Goal: Task Accomplishment & Management: Use online tool/utility

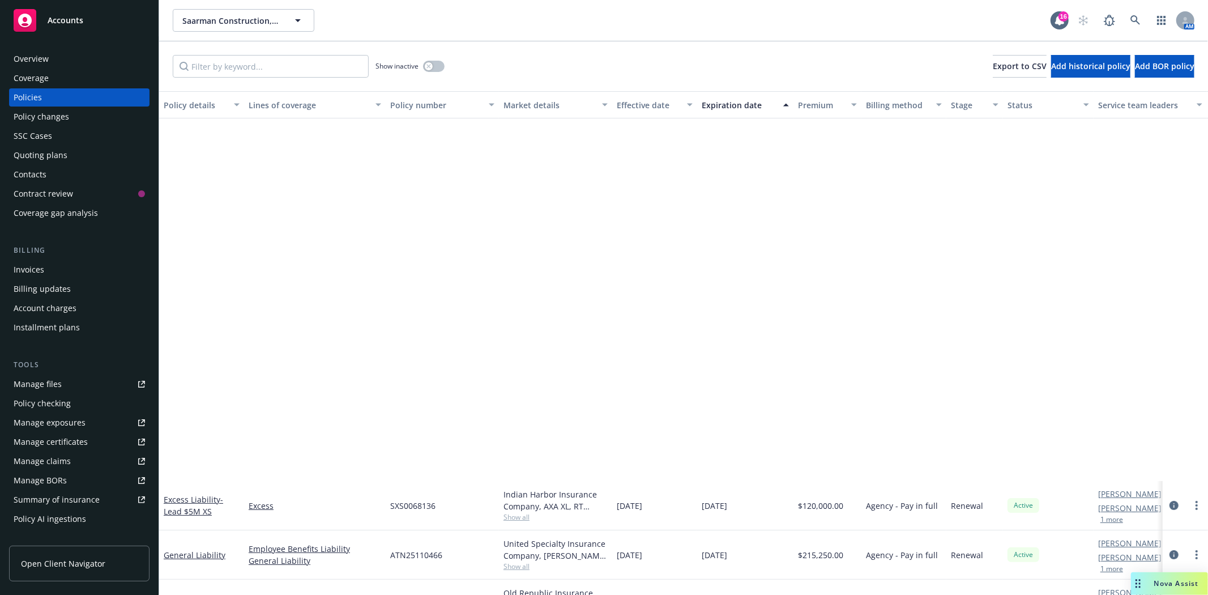
scroll to position [442, 0]
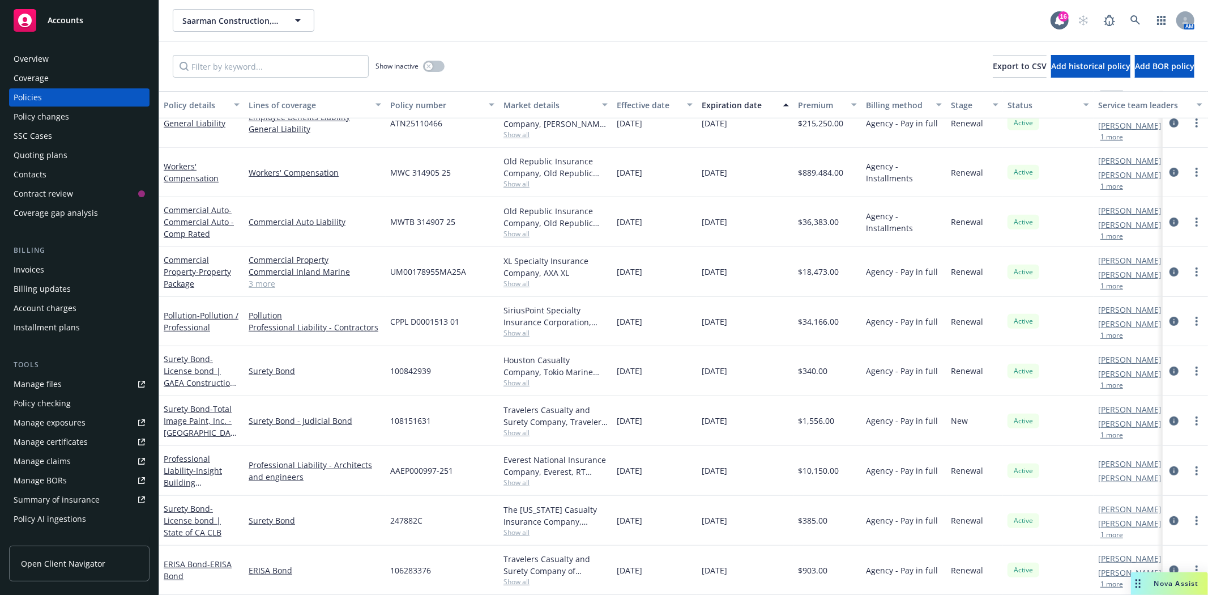
click at [80, 29] on div "Accounts" at bounding box center [79, 20] width 131 height 23
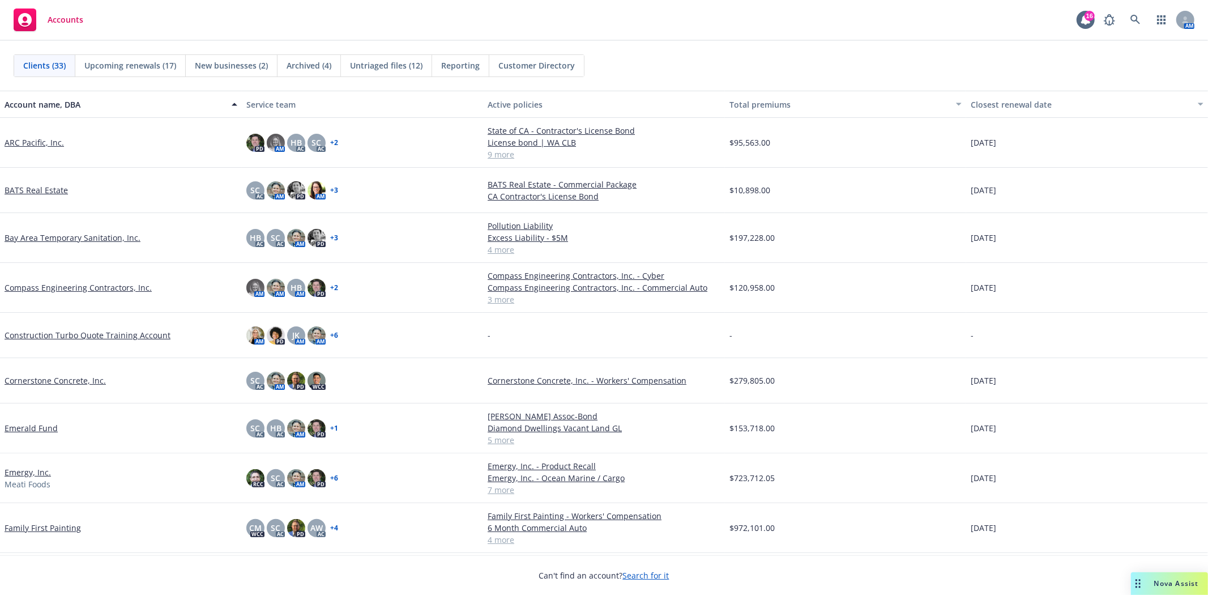
click at [60, 287] on link "Compass Engineering Contractors, Inc." at bounding box center [78, 288] width 147 height 12
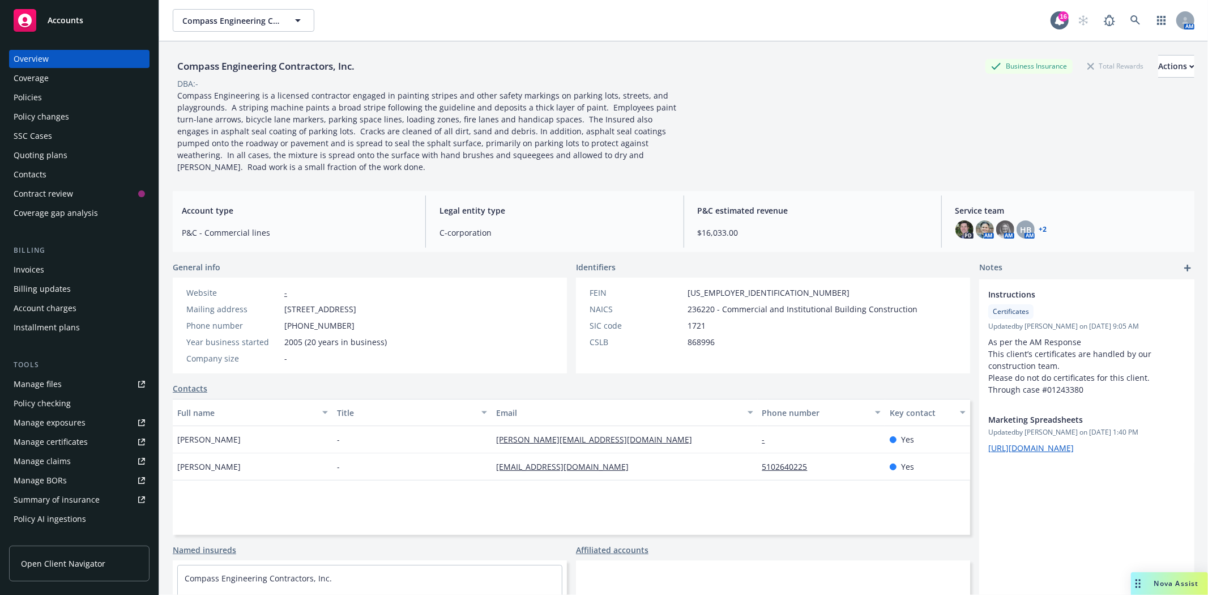
click at [71, 100] on div "Policies" at bounding box center [79, 97] width 131 height 18
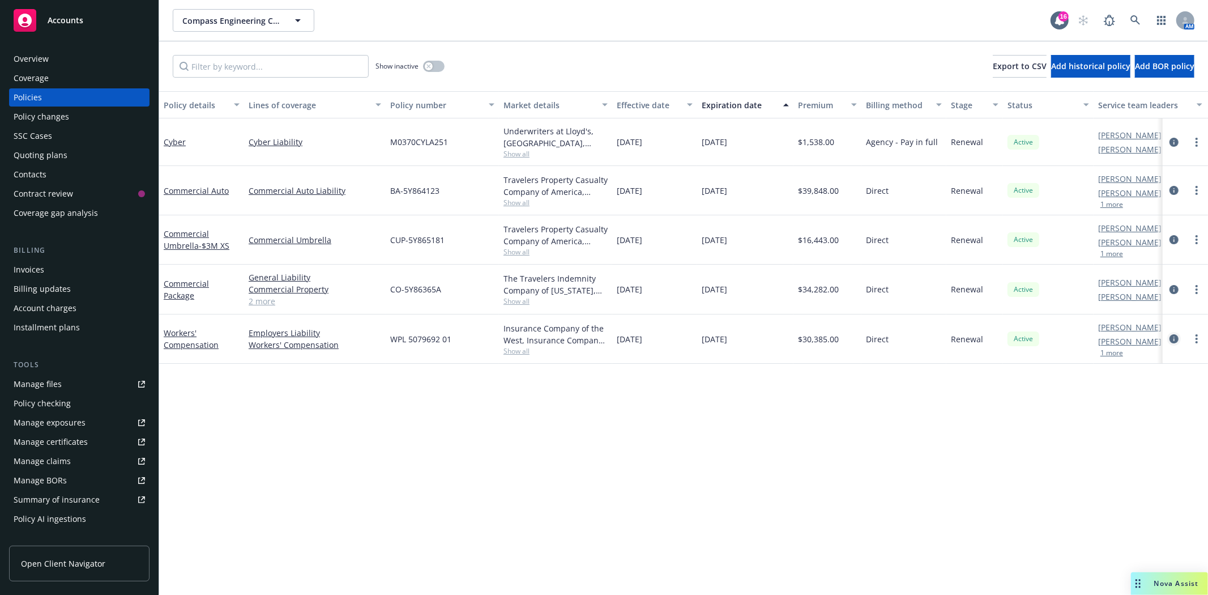
click at [1178, 340] on icon "circleInformation" at bounding box center [1174, 338] width 9 height 9
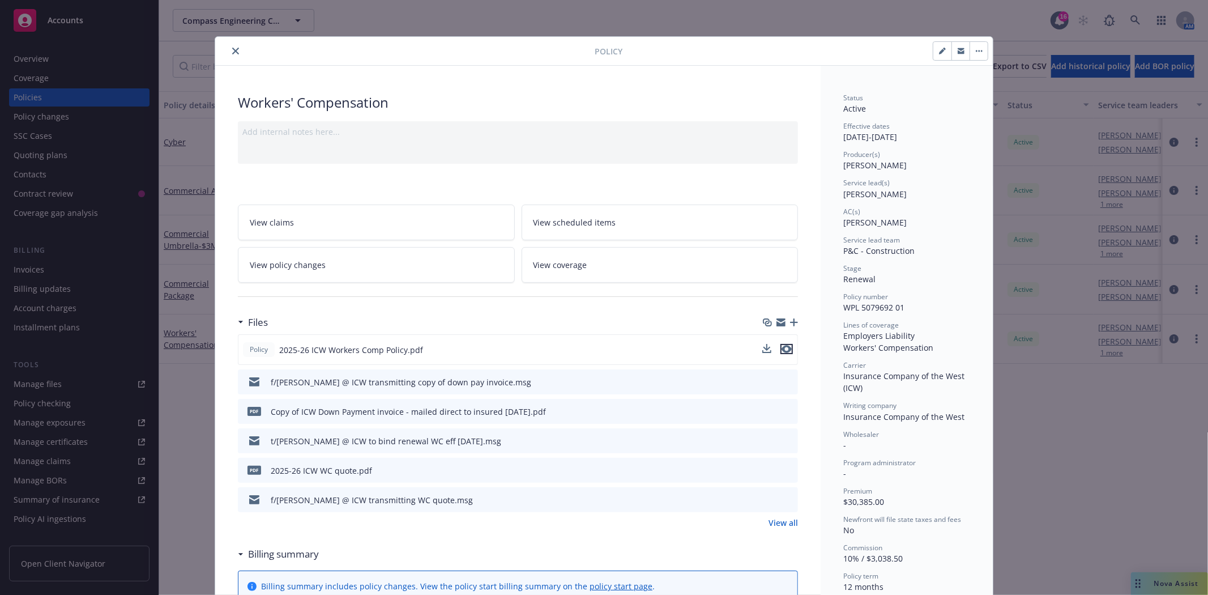
click at [785, 350] on icon "preview file" at bounding box center [787, 349] width 10 height 8
click at [232, 53] on icon "close" at bounding box center [235, 51] width 7 height 7
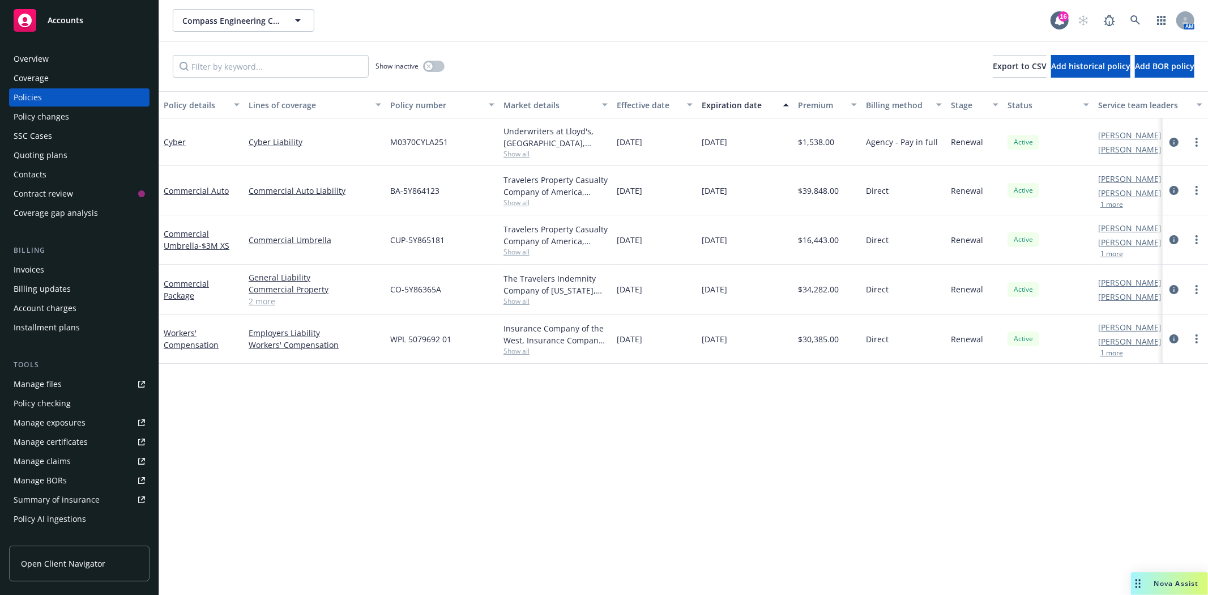
click at [59, 25] on div "Accounts" at bounding box center [79, 20] width 131 height 23
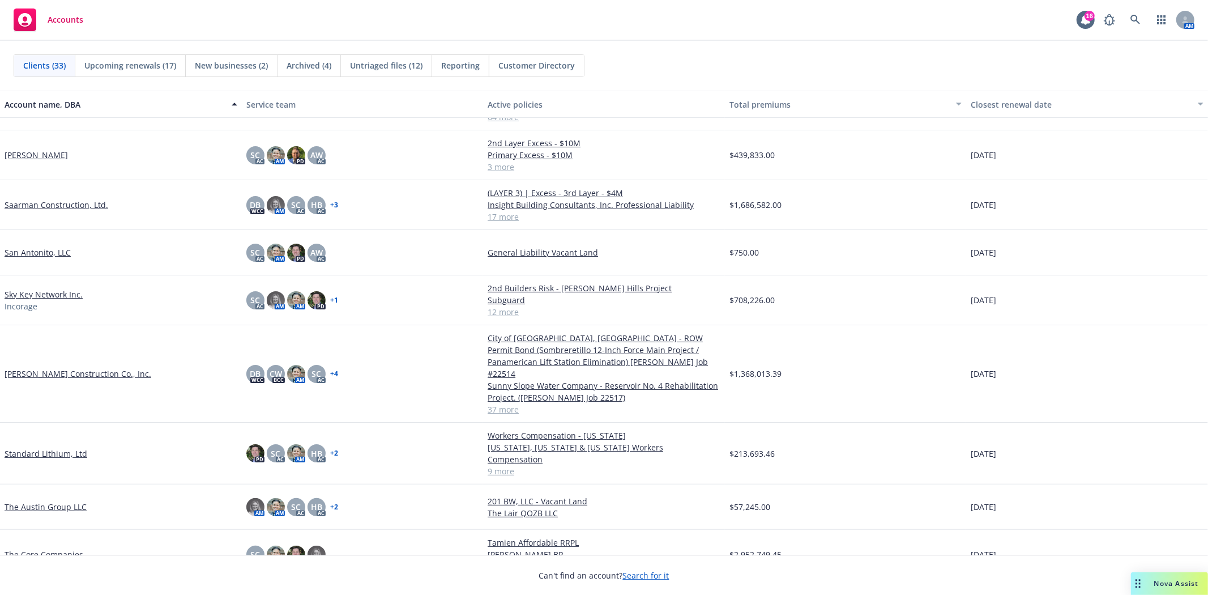
scroll to position [1007, 0]
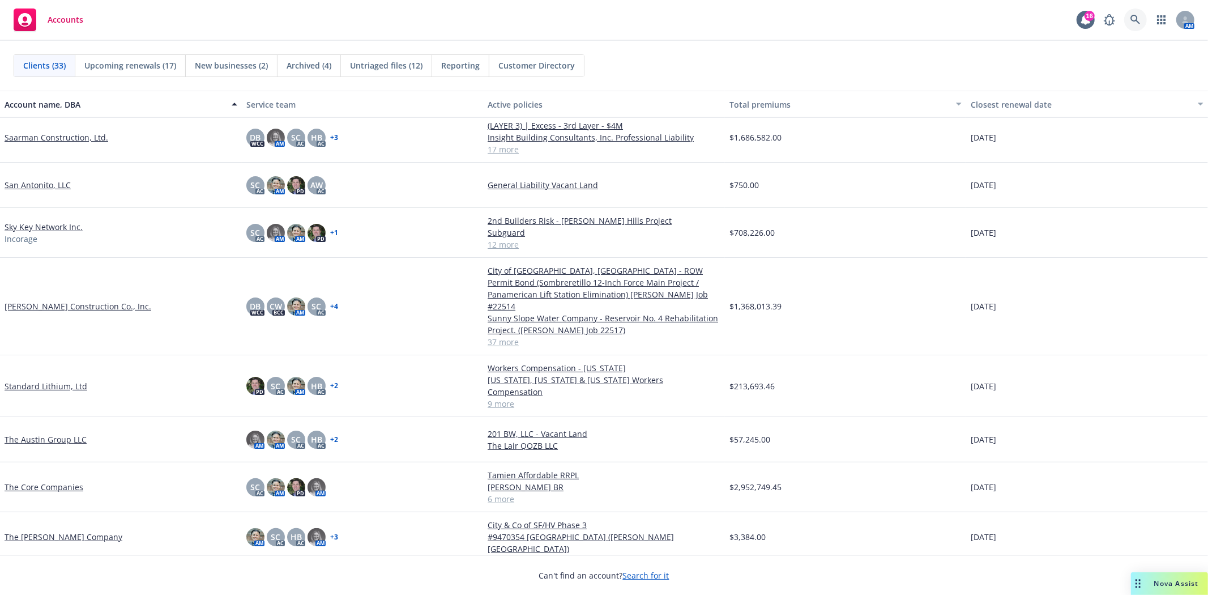
click at [1140, 25] on link at bounding box center [1135, 19] width 23 height 23
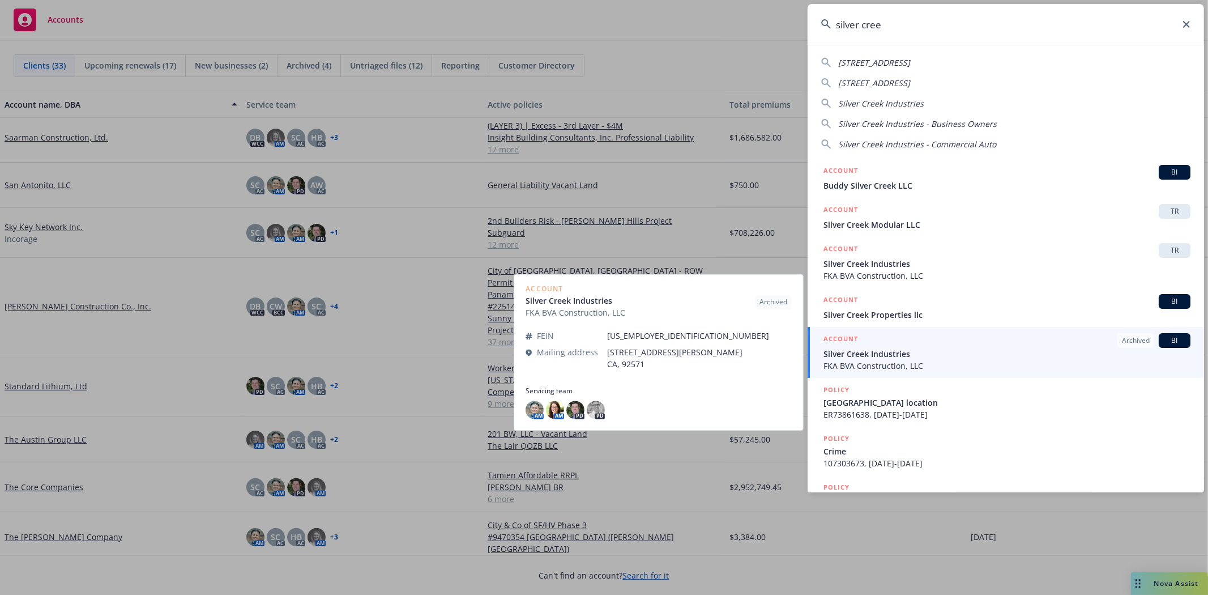
type input "silver cree"
click at [892, 357] on span "Silver Creek Industries" at bounding box center [1007, 354] width 367 height 12
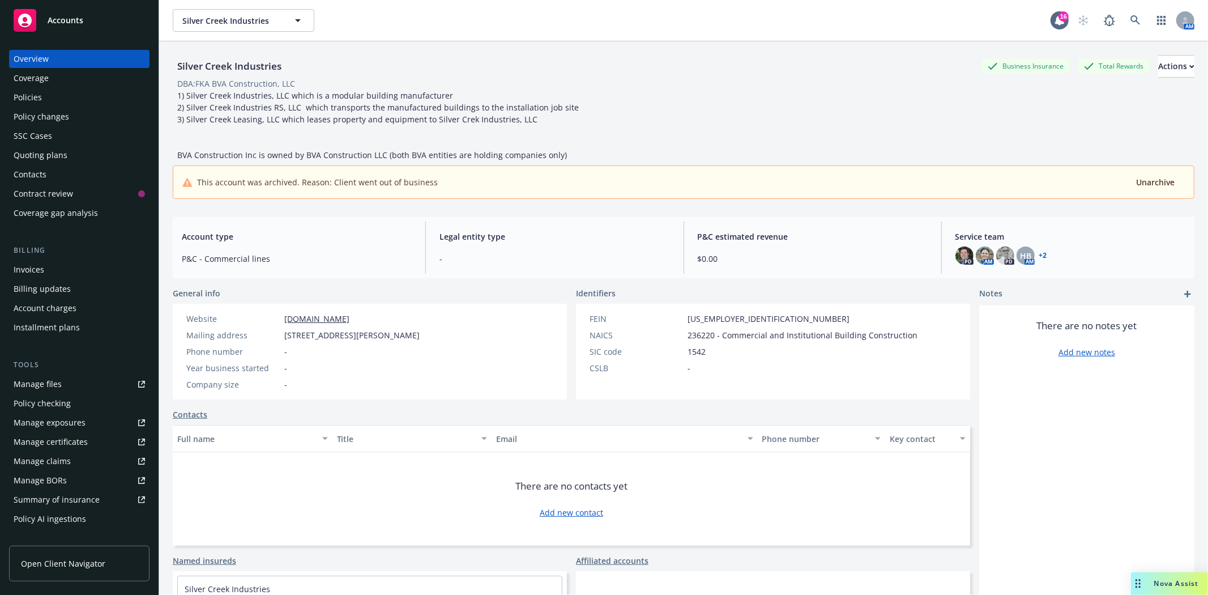
click at [69, 381] on link "Manage files" at bounding box center [79, 384] width 140 height 18
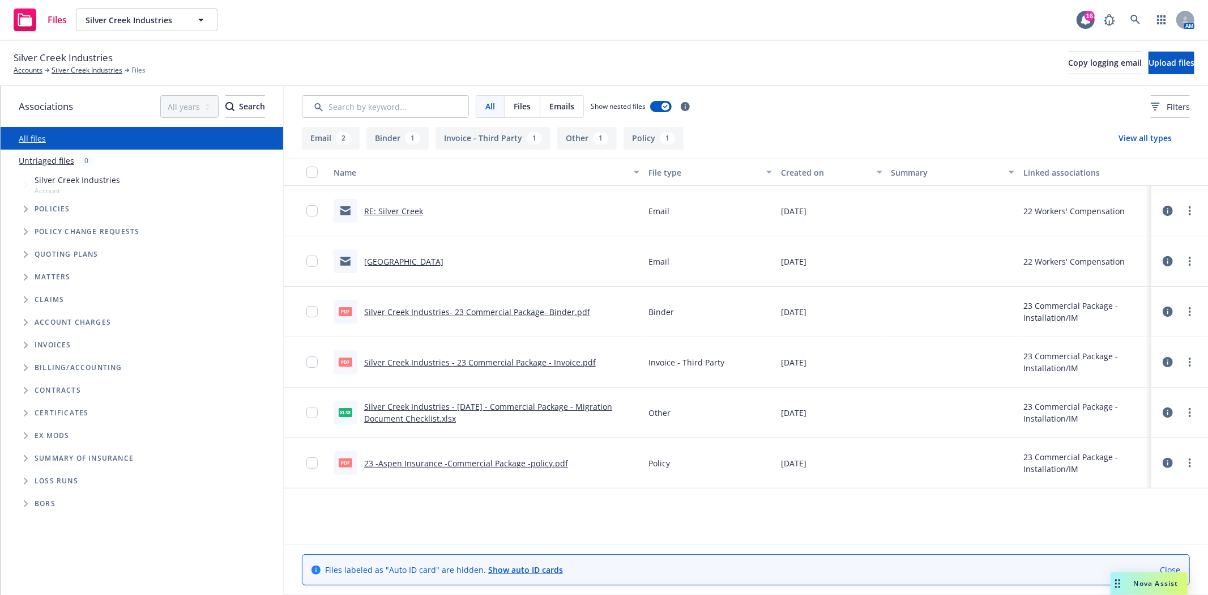
click at [408, 210] on link "RE: Silver Creek" at bounding box center [393, 211] width 59 height 11
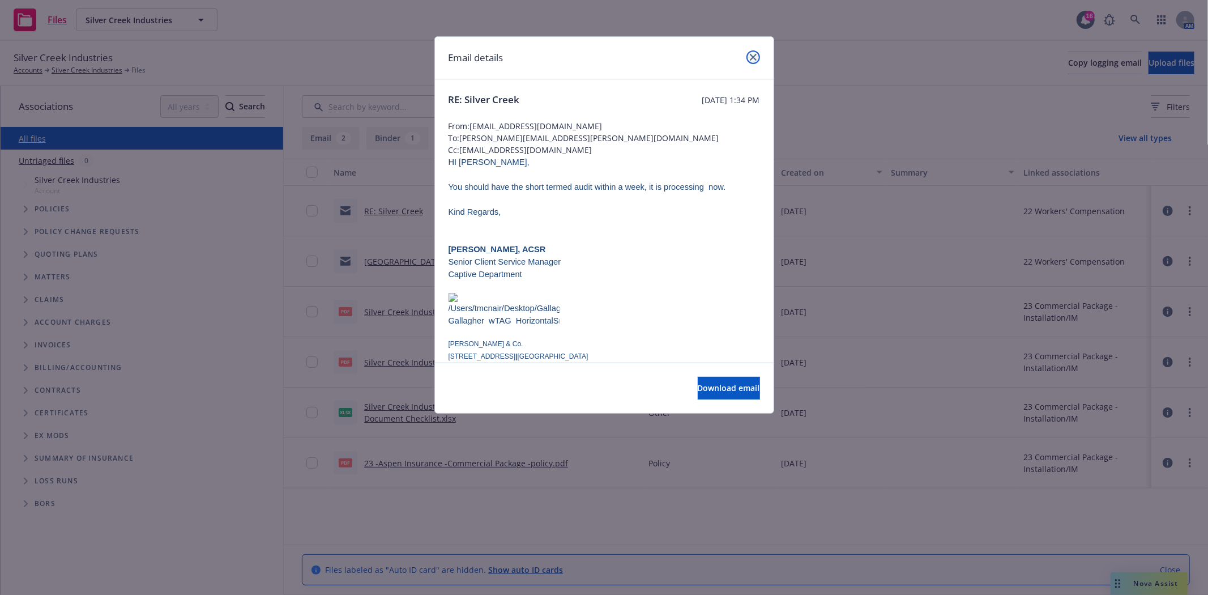
click at [752, 58] on icon "close" at bounding box center [753, 57] width 7 height 7
